Goal: Navigation & Orientation: Find specific page/section

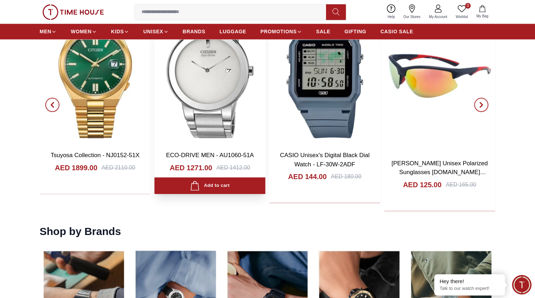
scroll to position [920, 0]
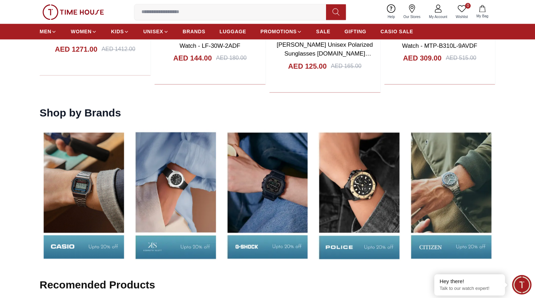
click at [463, 189] on img at bounding box center [451, 195] width 88 height 138
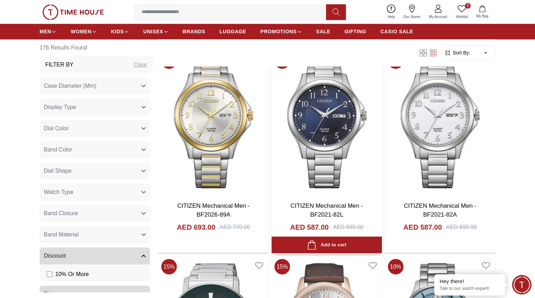
scroll to position [1097, 0]
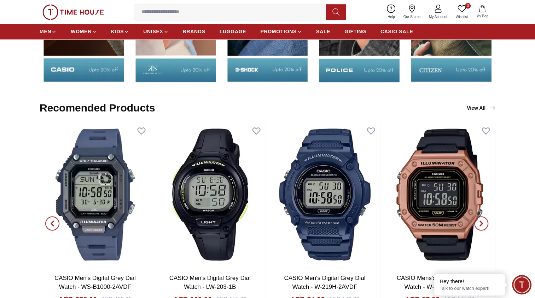
scroll to position [920, 0]
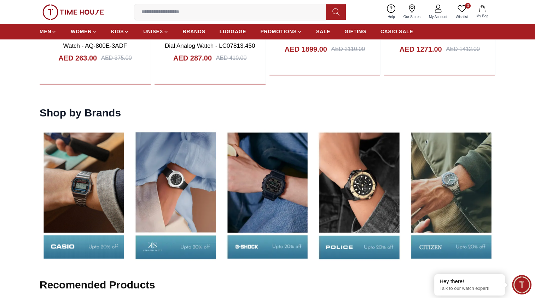
click at [92, 162] on img at bounding box center [84, 195] width 88 height 138
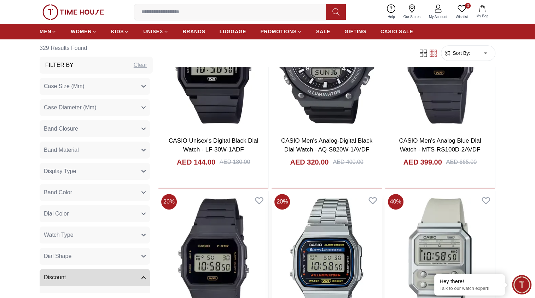
scroll to position [672, 0]
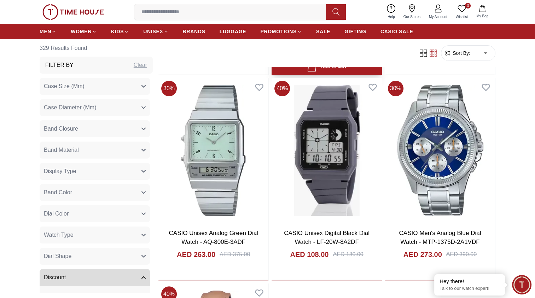
scroll to position [2937, 0]
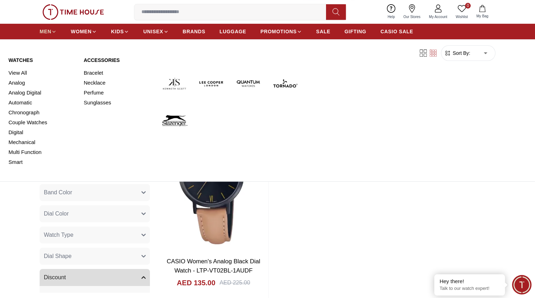
click at [50, 29] on span "MEN" at bounding box center [46, 31] width 12 height 7
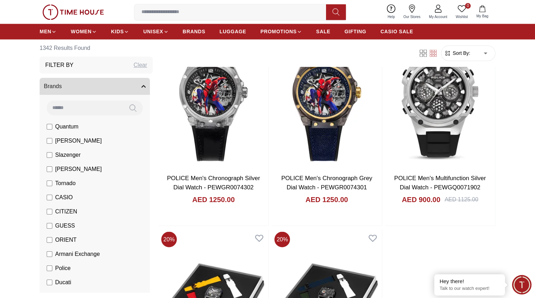
scroll to position [1203, 0]
